Goal: Subscribe to service/newsletter

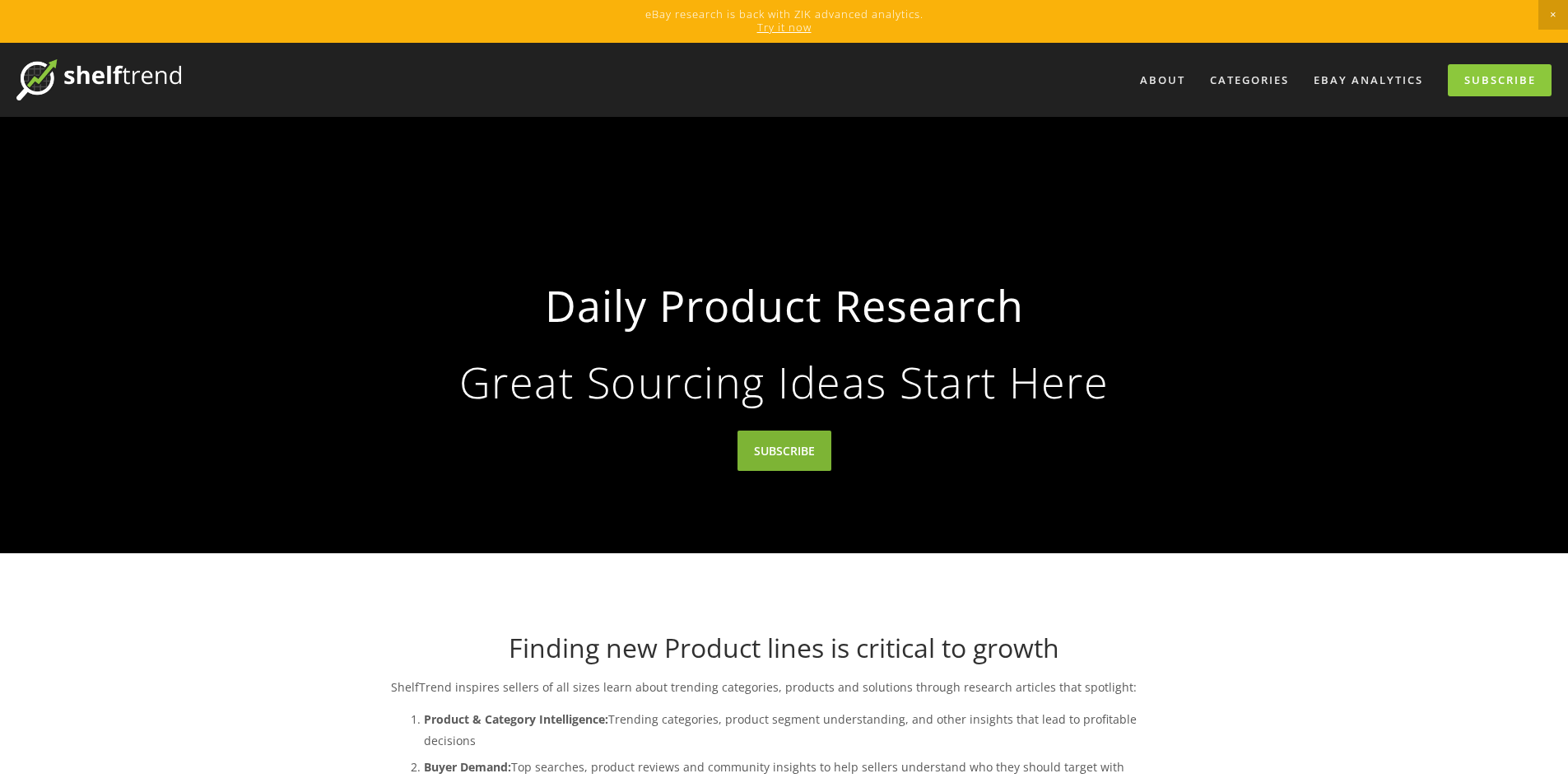
click at [814, 448] on link "SUBSCRIBE" at bounding box center [784, 450] width 94 height 41
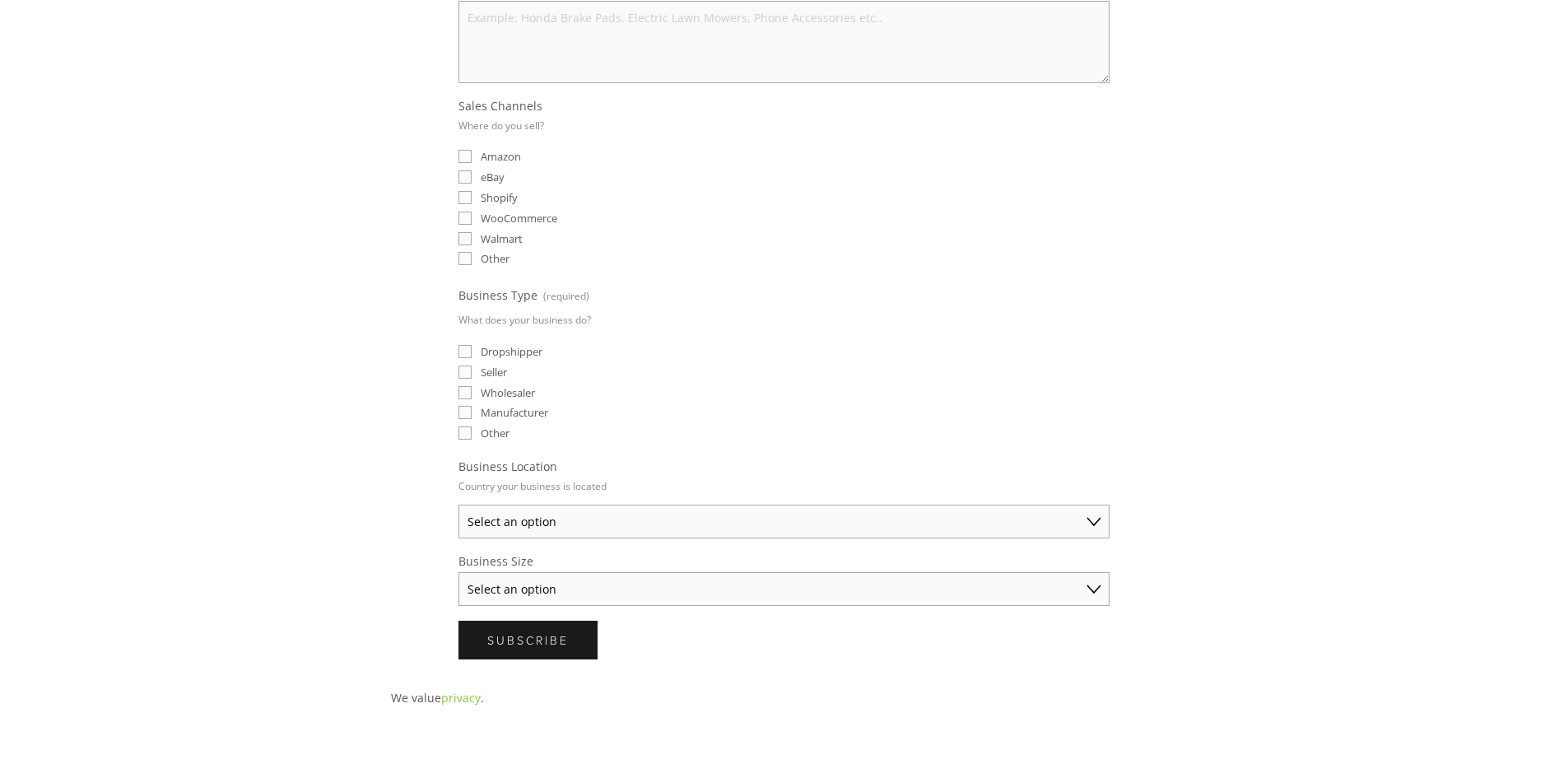
scroll to position [329, 0]
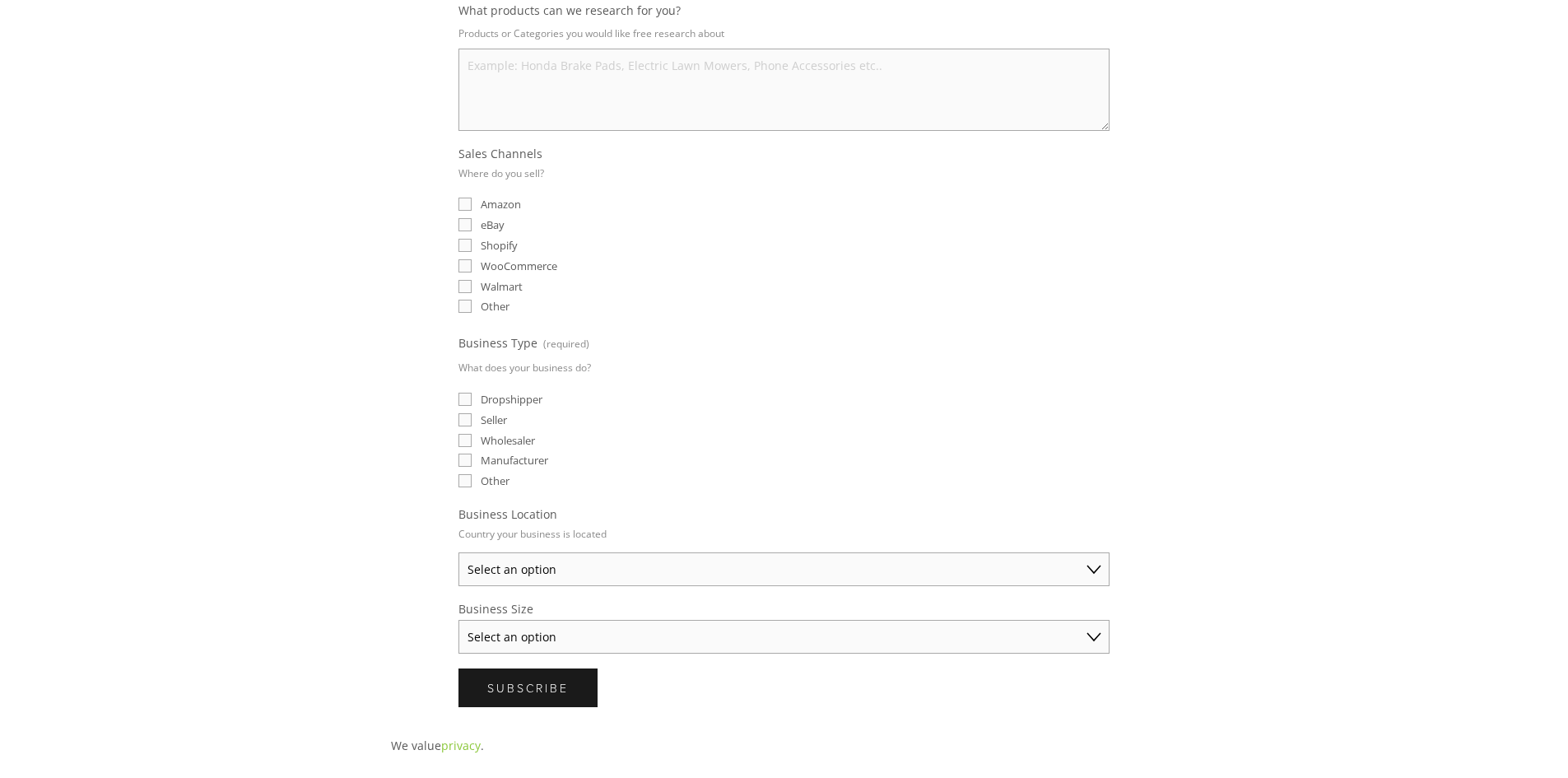
click at [459, 224] on input "eBay" at bounding box center [465, 225] width 13 height 13
checkbox input "true"
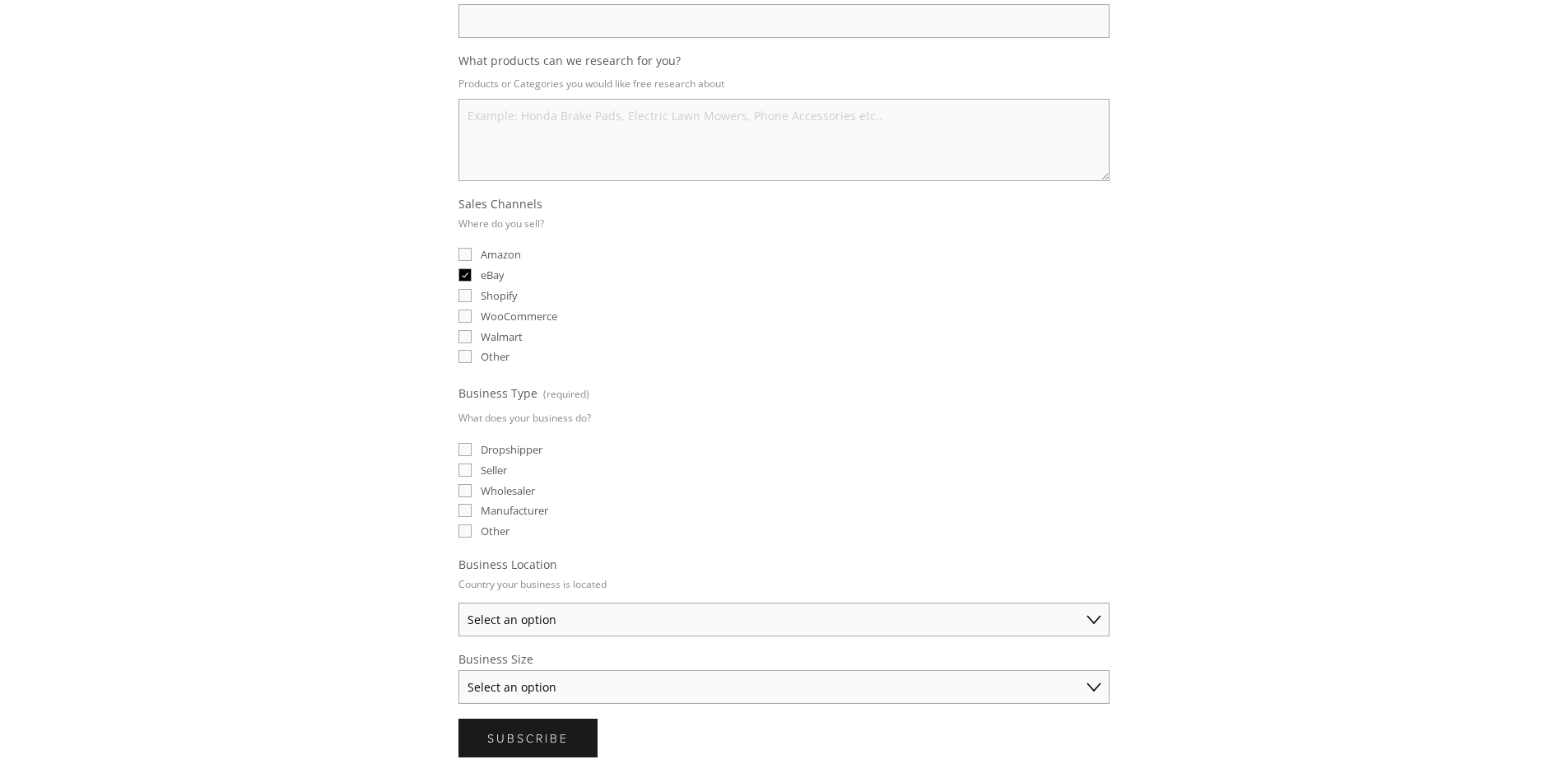
scroll to position [164, 0]
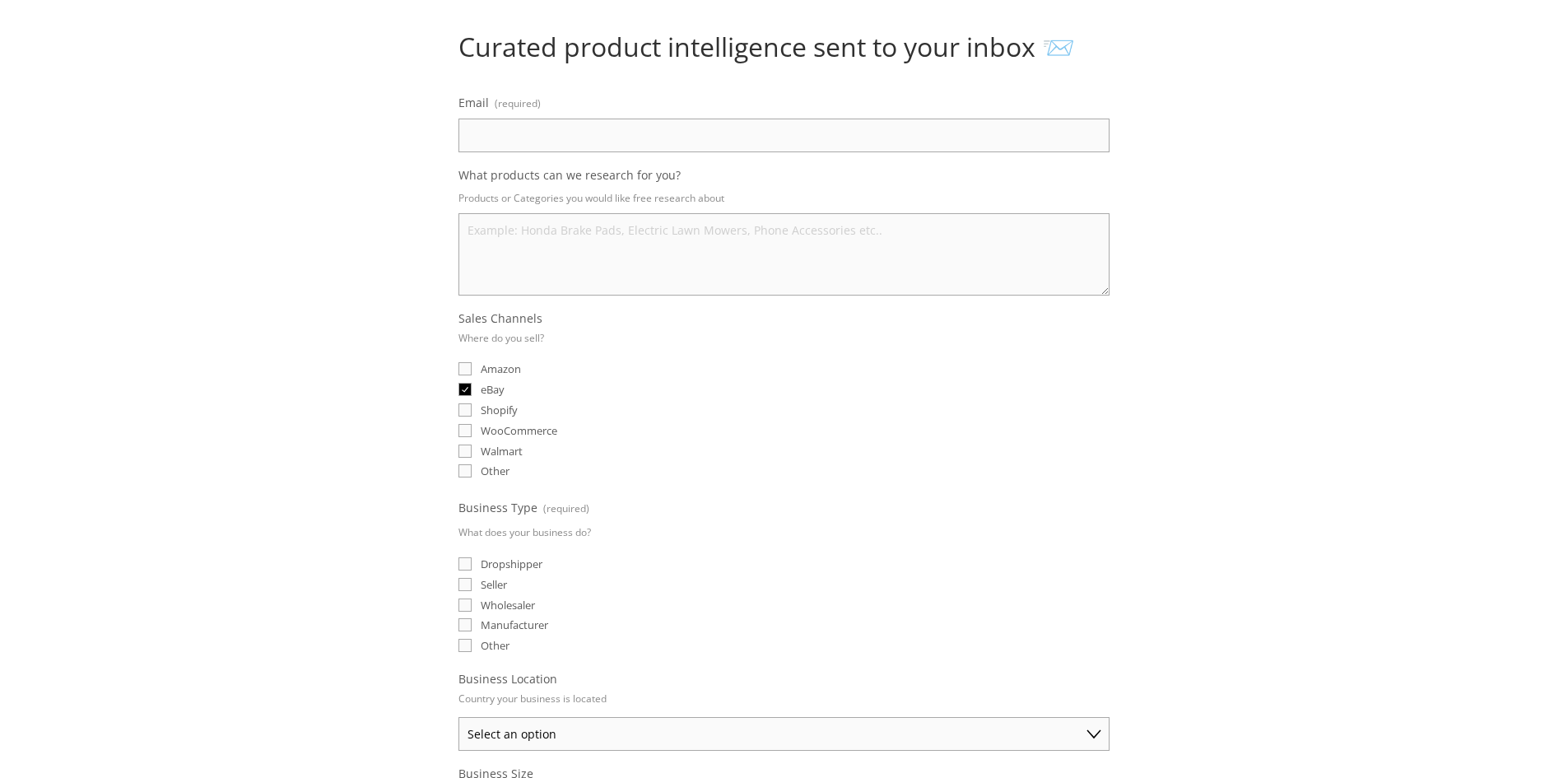
click at [517, 117] on label "Email (required)" at bounding box center [784, 105] width 651 height 27
click at [517, 119] on input "Email (required)" at bounding box center [784, 135] width 651 height 34
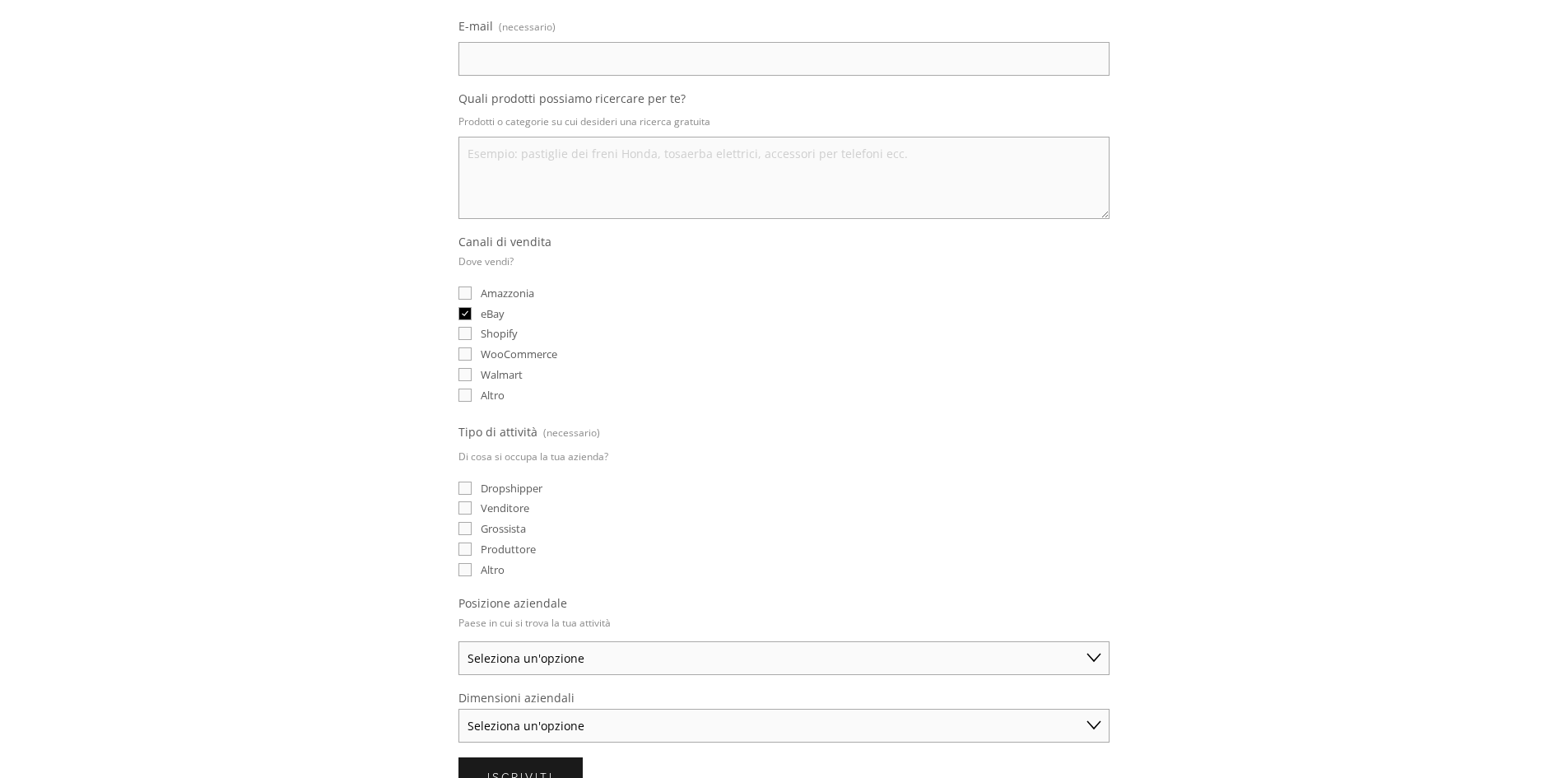
scroll to position [329, 0]
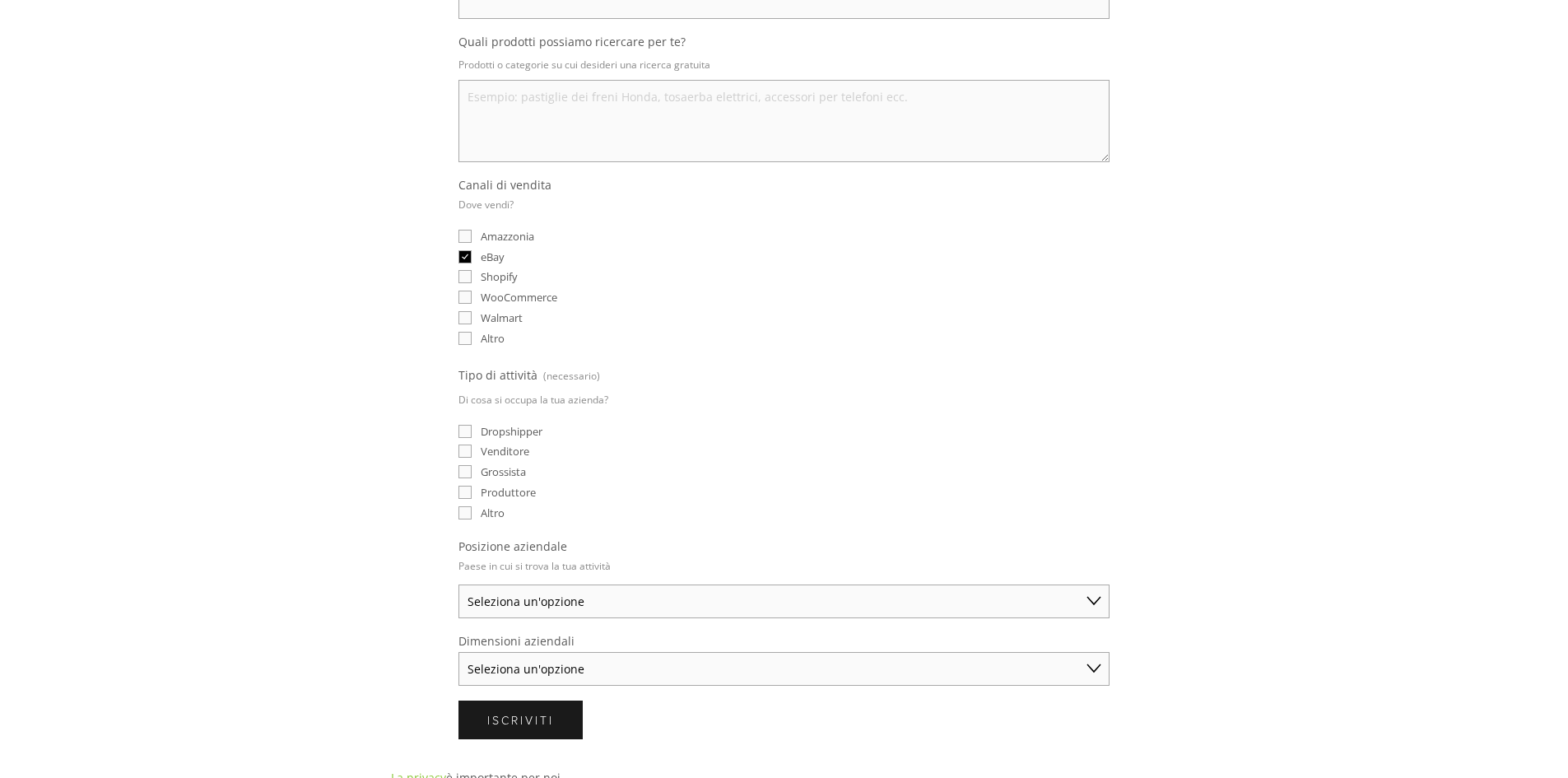
click at [517, 595] on select "Seleziona un'opzione Australia Stati Uniti Regno Unito Cina Giappone Germania C…" at bounding box center [784, 601] width 651 height 34
select select "Other"
click at [458, 585] on select "Seleziona un'opzione Australia Stati Uniti Regno Unito Cina Giappone Germania C…" at bounding box center [784, 601] width 651 height 34
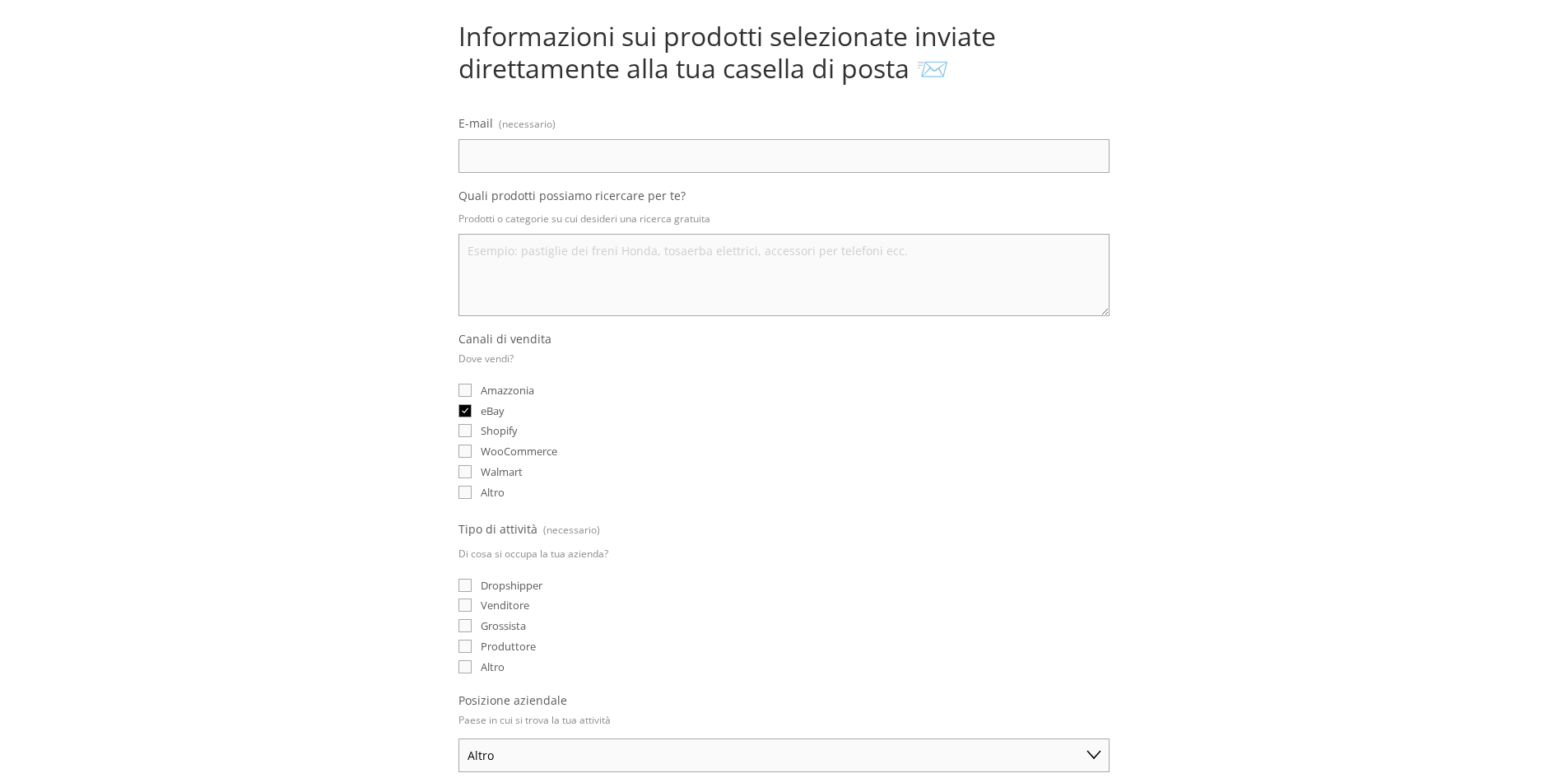
scroll to position [0, 0]
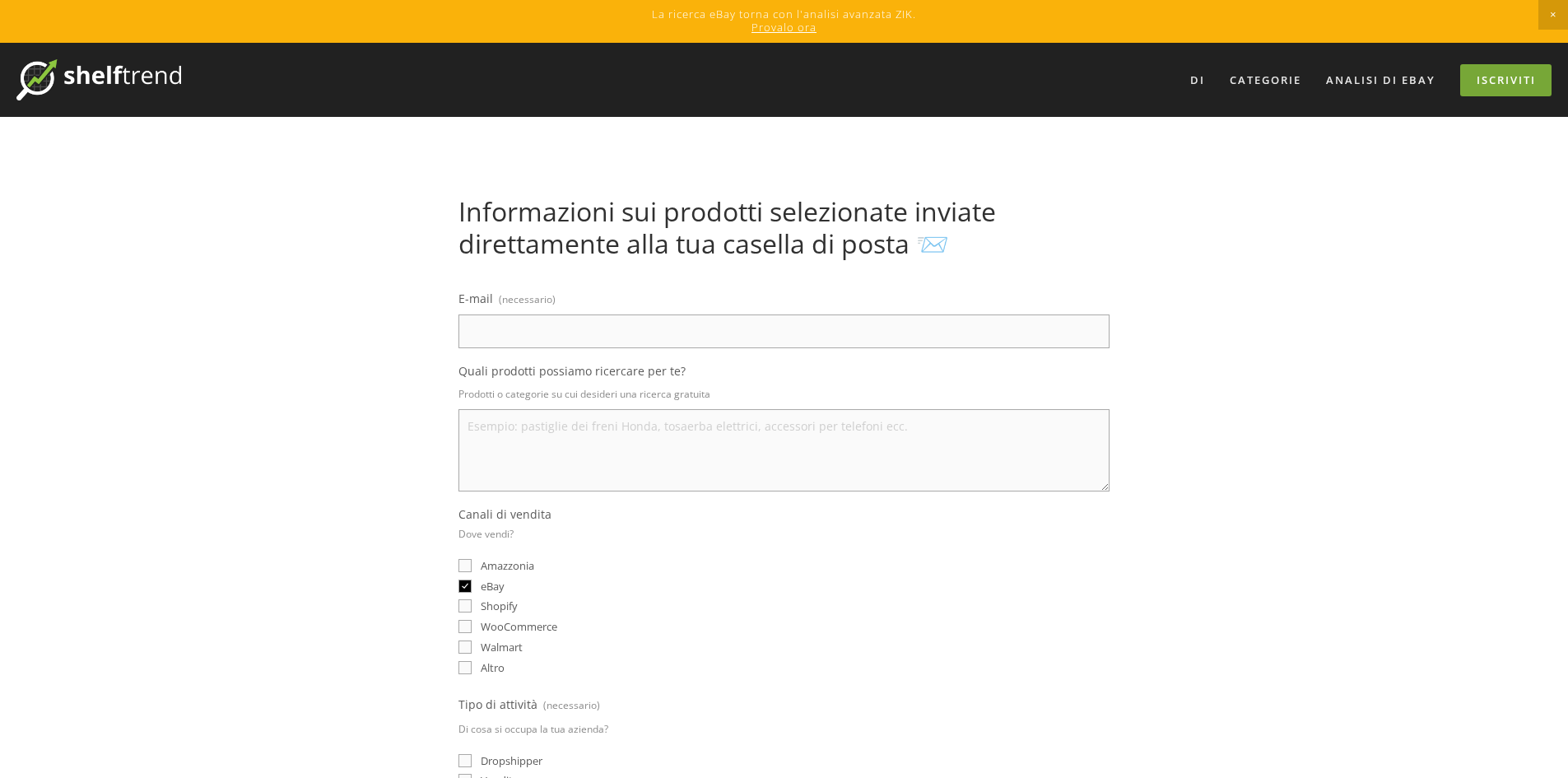
click at [1519, 74] on font "Iscriviti" at bounding box center [1506, 80] width 59 height 15
